Goal: Task Accomplishment & Management: Use online tool/utility

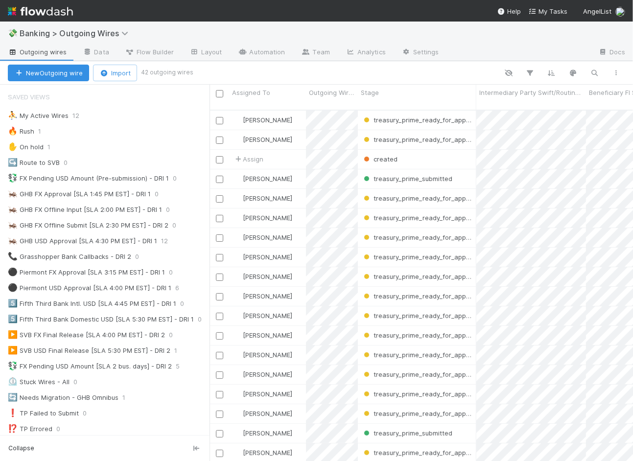
scroll to position [8, 8]
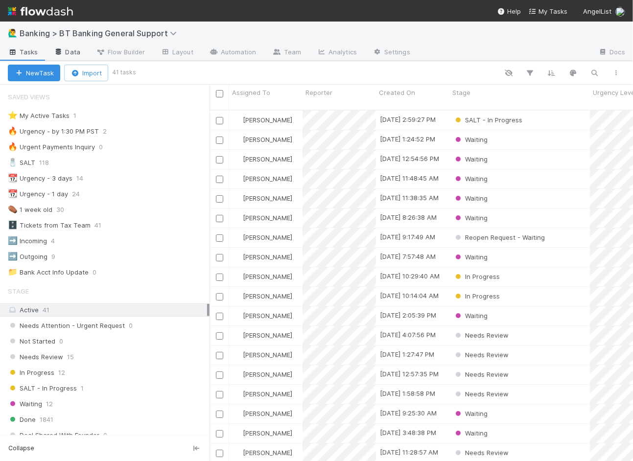
scroll to position [351, 415]
click at [145, 119] on div "⭐ My Active Tasks 1" at bounding box center [109, 116] width 202 height 12
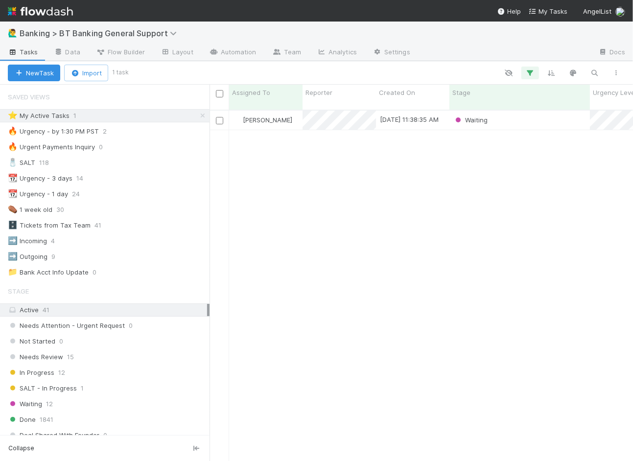
scroll to position [351, 415]
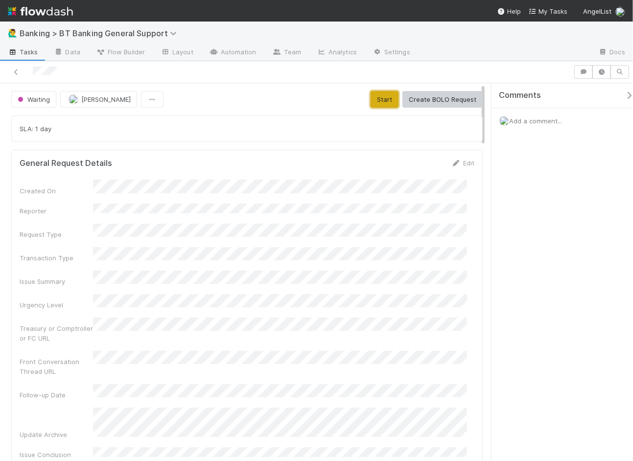
click at [371, 101] on button "Start" at bounding box center [385, 99] width 28 height 17
click at [443, 97] on link "Actions" at bounding box center [463, 99] width 40 height 17
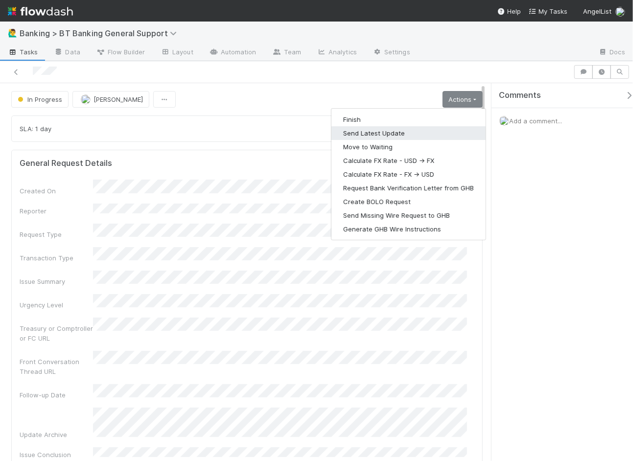
click at [398, 132] on button "Send Latest Update" at bounding box center [408, 133] width 154 height 14
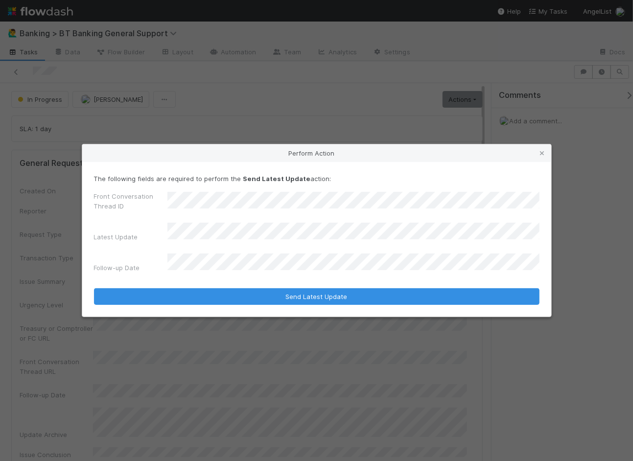
click at [297, 192] on div "The following fields are required to perform the Send Latest Update action: Fro…" at bounding box center [317, 225] width 446 height 103
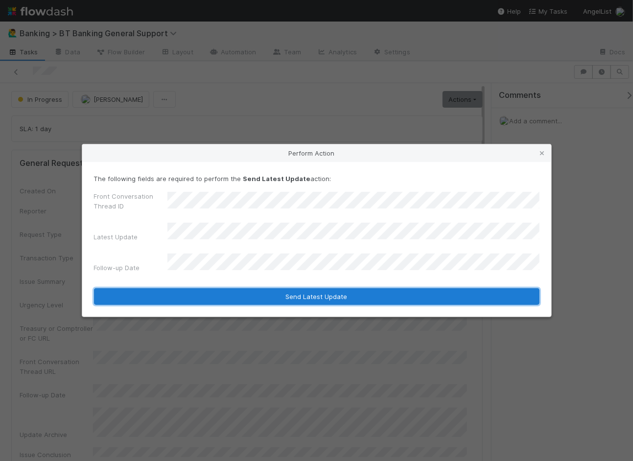
click at [315, 292] on button "Send Latest Update" at bounding box center [317, 296] width 446 height 17
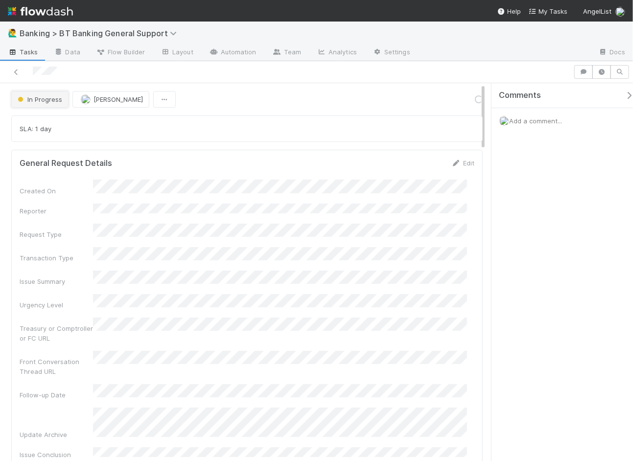
click at [42, 95] on span "In Progress" at bounding box center [39, 99] width 47 height 8
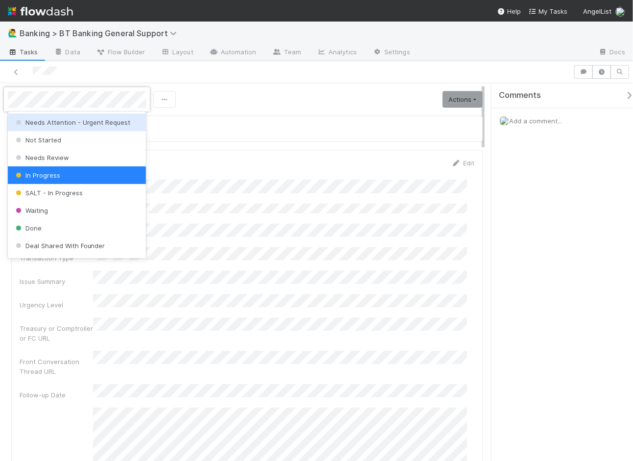
click at [322, 150] on div at bounding box center [316, 230] width 633 height 461
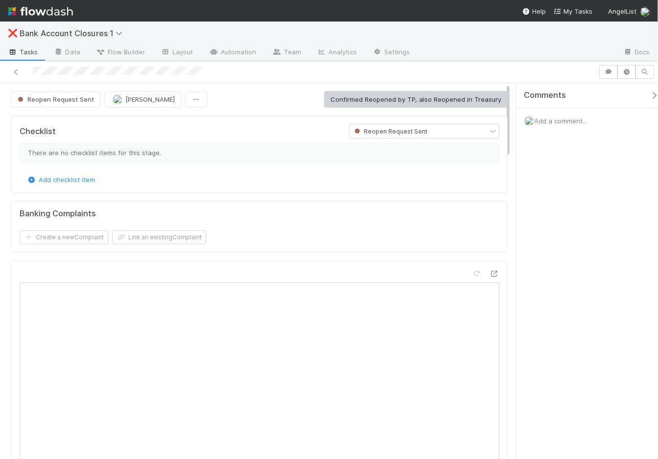
click at [54, 209] on h5 "Banking Complaints" at bounding box center [58, 214] width 76 height 10
click at [64, 213] on h5 "Banking Complaints" at bounding box center [58, 214] width 76 height 10
click at [54, 211] on h5 "Banking Complaints" at bounding box center [58, 214] width 76 height 10
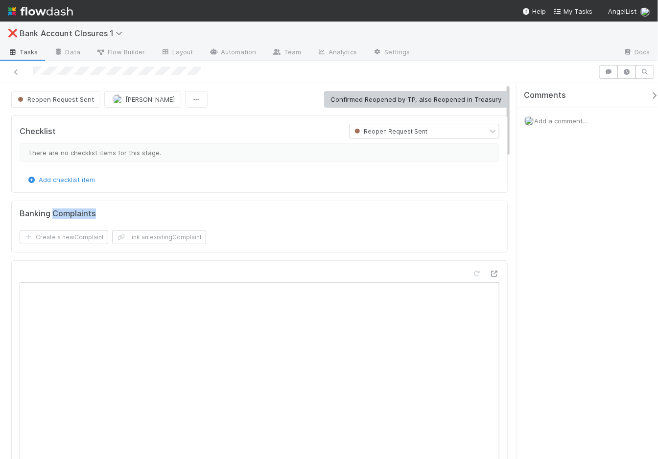
click at [54, 211] on h5 "Banking Complaints" at bounding box center [58, 214] width 76 height 10
click at [66, 150] on div "There are no checklist items for this stage." at bounding box center [260, 152] width 480 height 19
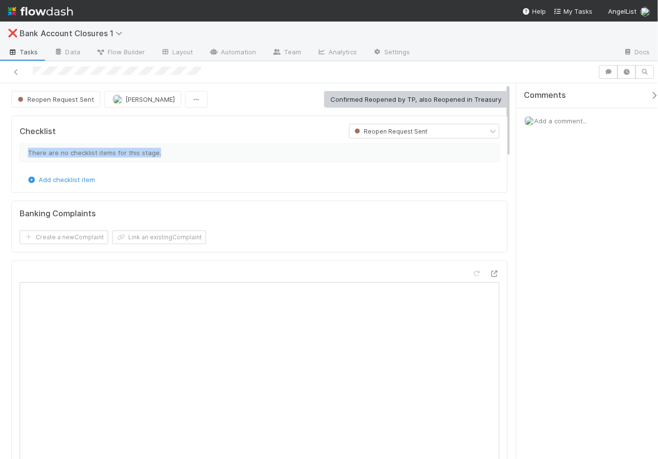
click at [66, 150] on div "There are no checklist items for this stage." at bounding box center [260, 152] width 480 height 19
click at [37, 127] on h5 "Checklist" at bounding box center [38, 132] width 36 height 10
click at [66, 126] on div "Checklist" at bounding box center [176, 131] width 329 height 15
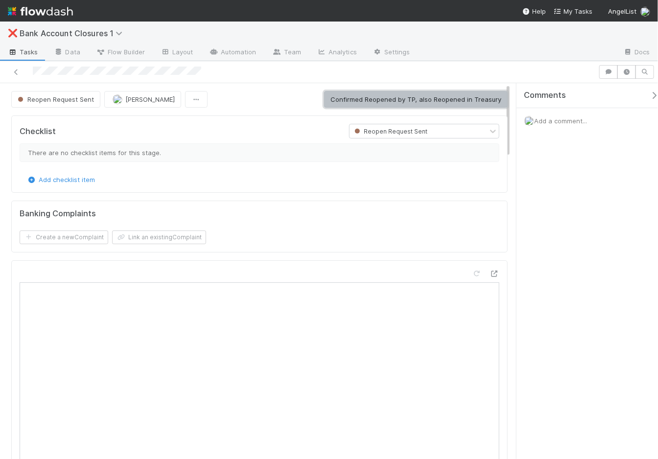
click at [421, 96] on button "Confirmed Reopened by TP, also Reopened in Treasury" at bounding box center [416, 99] width 184 height 17
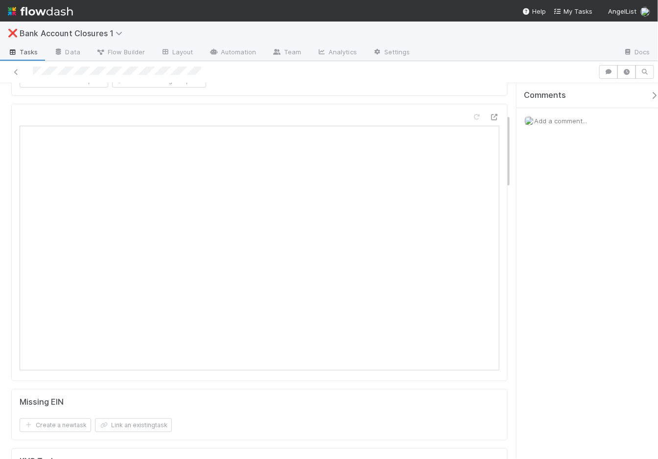
scroll to position [196, 0]
